Goal: Task Accomplishment & Management: Manage account settings

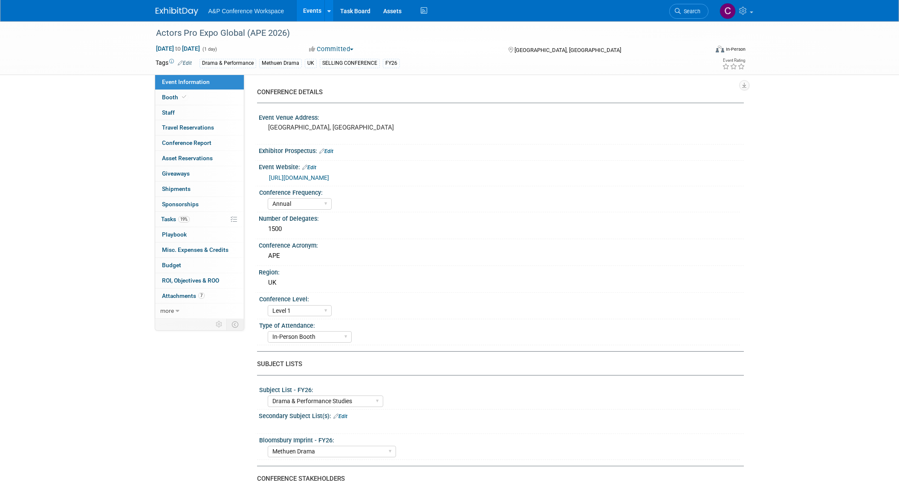
select select "Annual"
select select "Level 1"
select select "In-Person Booth"
select select "Drama & Performance Studies"
select select "Methuen Drama"
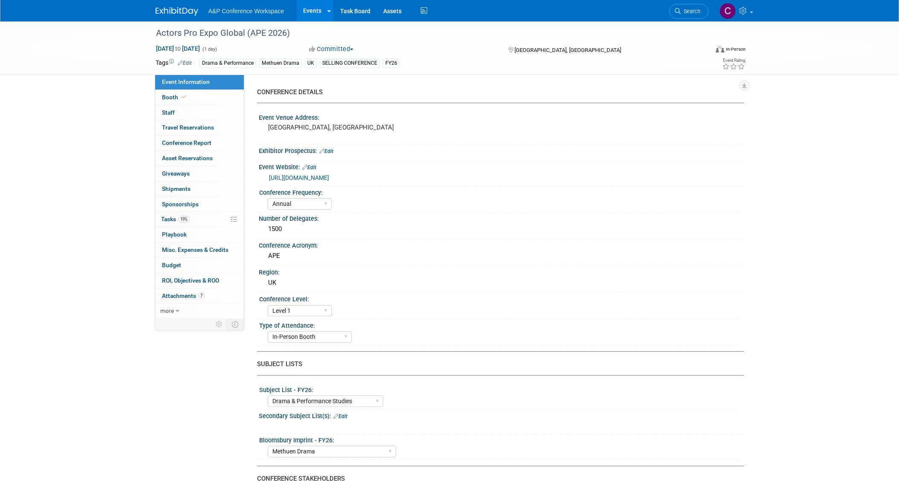
select select "[PERSON_NAME]"
select select "Brand/Subject Presence​"
click at [174, 221] on span "Tasks 19%" at bounding box center [175, 219] width 29 height 7
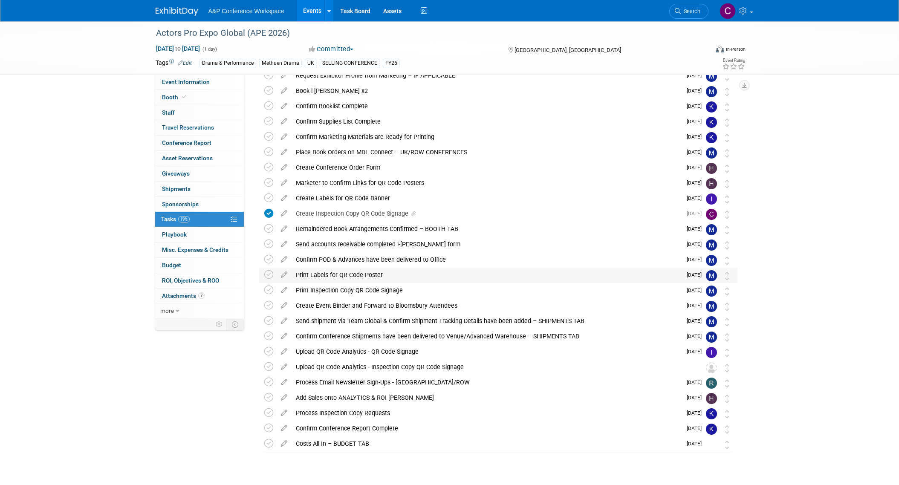
scroll to position [148, 0]
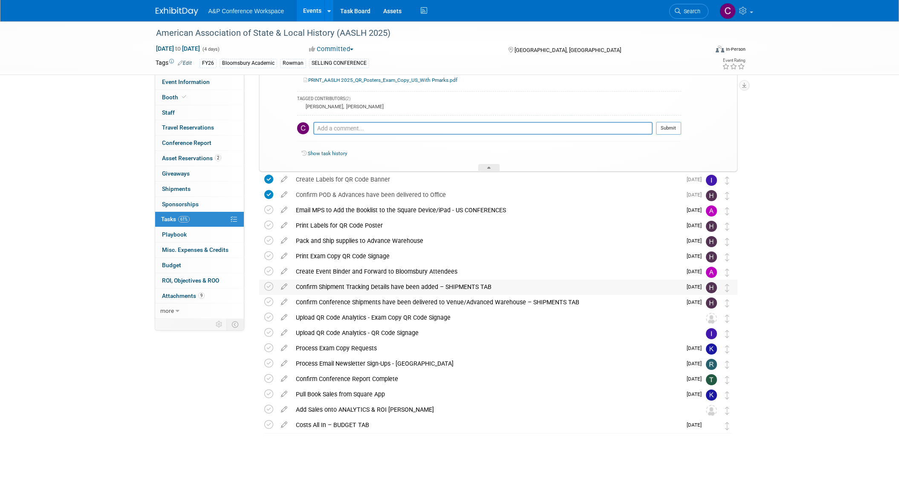
scroll to position [467, 0]
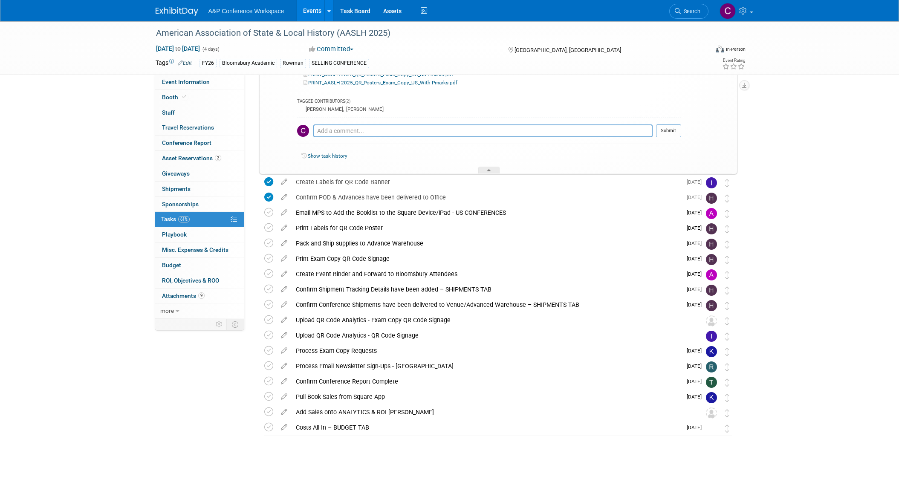
click at [282, 318] on icon at bounding box center [284, 318] width 15 height 11
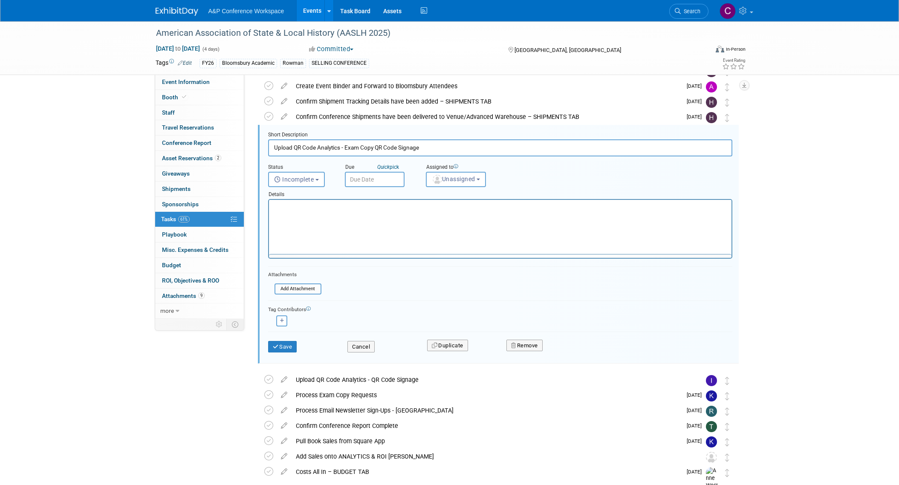
scroll to position [0, 0]
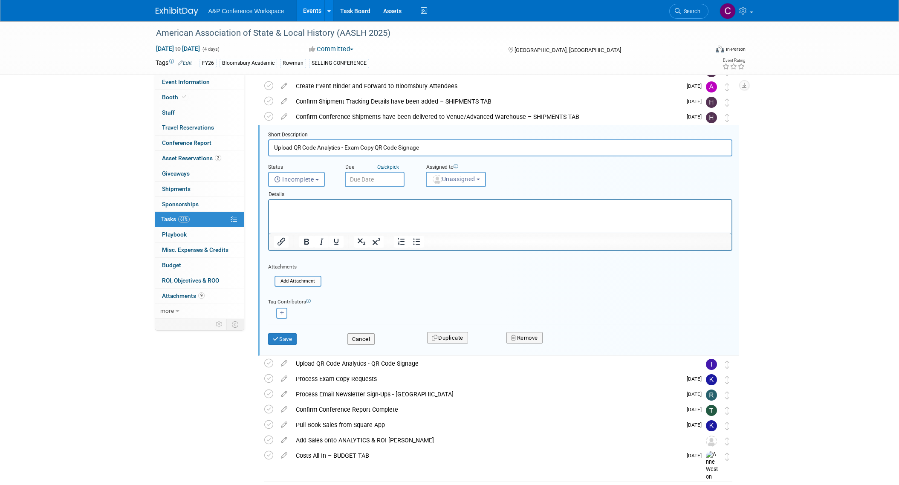
drag, startPoint x: 388, startPoint y: 148, endPoint x: 270, endPoint y: 147, distance: 118.0
click at [270, 147] on input "Upload QR Code Analytics - Exam Copy QR Code Signage" at bounding box center [500, 147] width 464 height 17
click at [371, 338] on button "Cancel" at bounding box center [360, 339] width 27 height 12
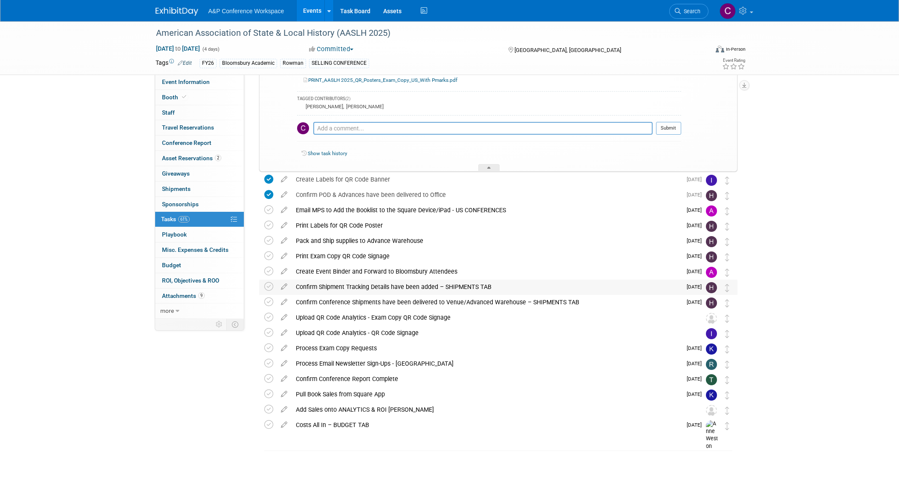
scroll to position [462, 0]
